Goal: Task Accomplishment & Management: Manage account settings

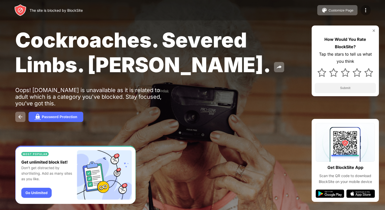
click at [365, 8] on img at bounding box center [366, 10] width 6 height 6
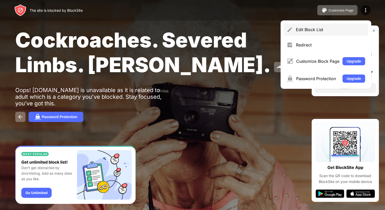
click at [336, 29] on div "Edit Block List" at bounding box center [330, 29] width 69 height 5
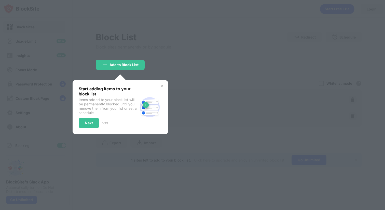
click at [161, 86] on img at bounding box center [162, 86] width 4 height 4
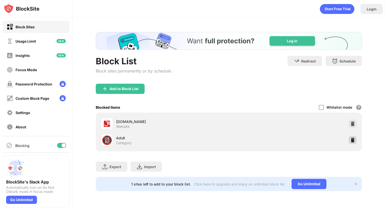
click at [352, 137] on img at bounding box center [353, 139] width 5 height 5
